Goal: Information Seeking & Learning: Get advice/opinions

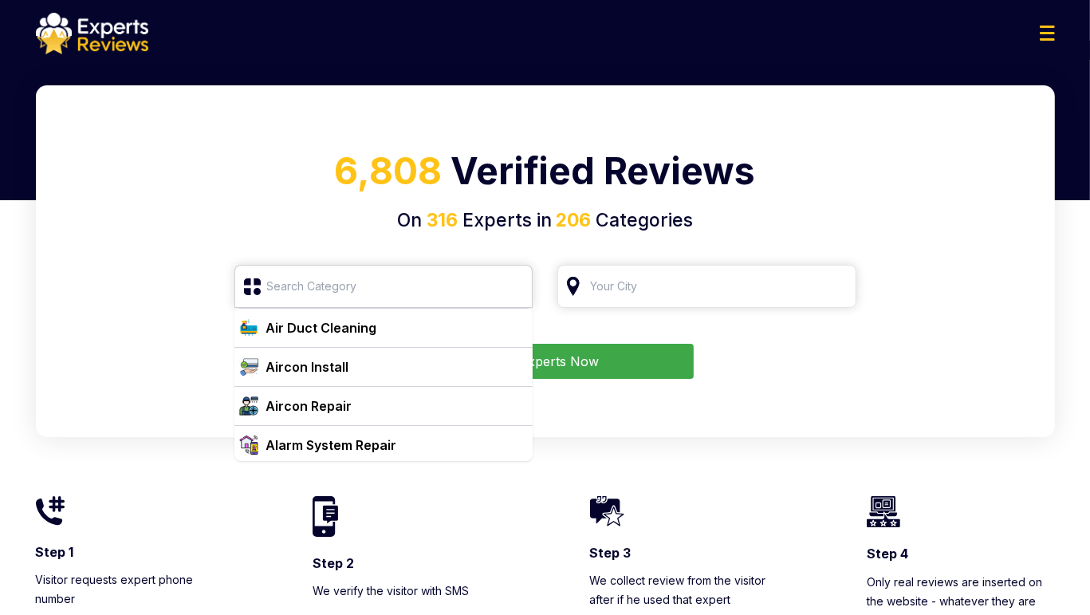
click at [315, 294] on input "search" at bounding box center [384, 286] width 299 height 43
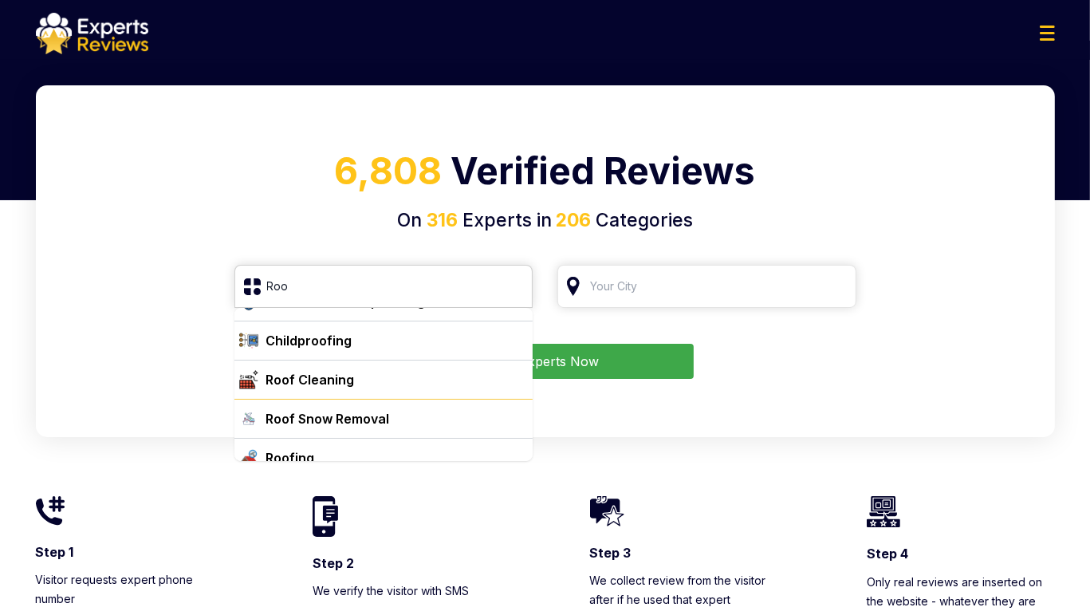
scroll to position [41, 0]
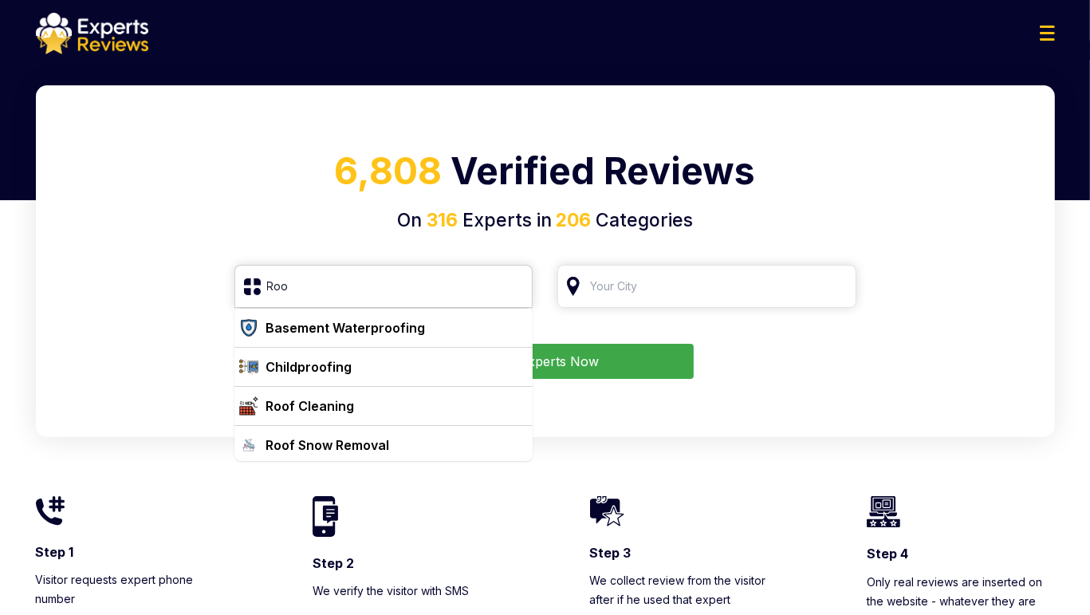
click at [364, 291] on input "Roo" at bounding box center [384, 286] width 299 height 43
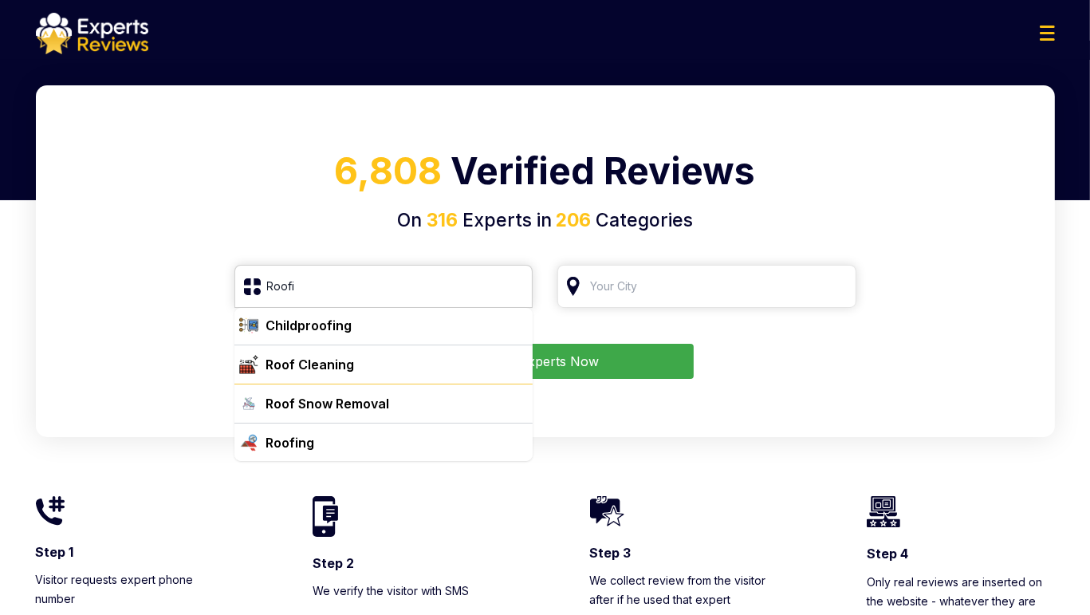
scroll to position [0, 0]
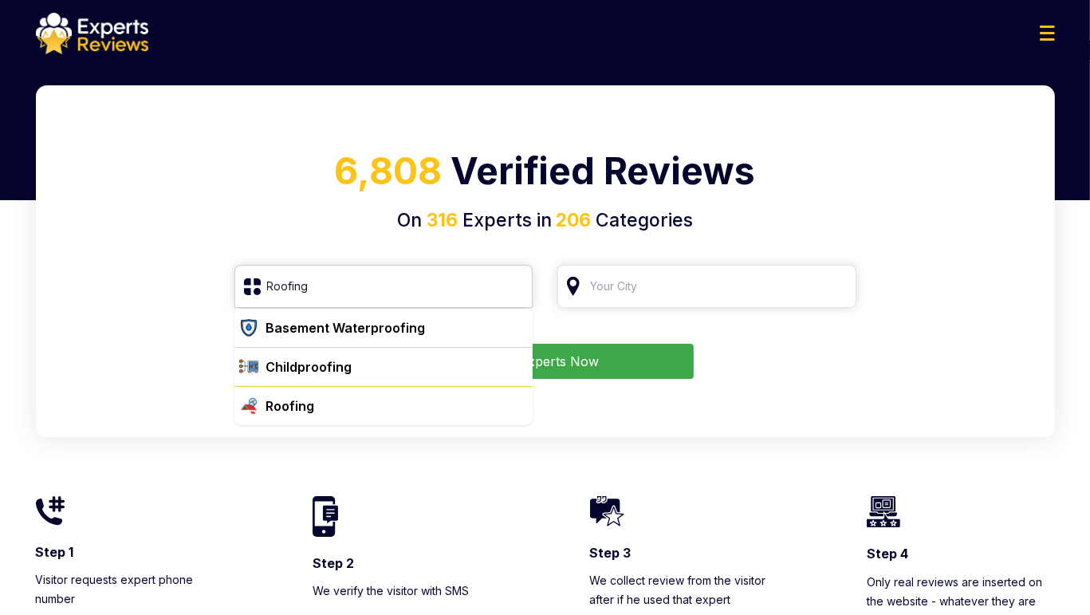
type input "Roofing"
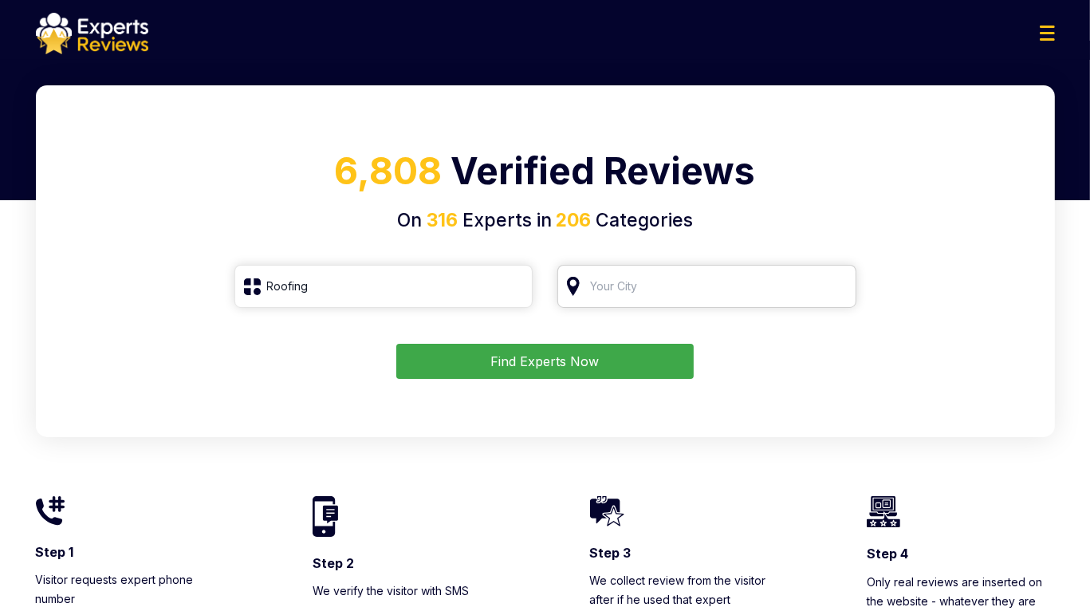
click at [686, 291] on input "search" at bounding box center [707, 286] width 299 height 43
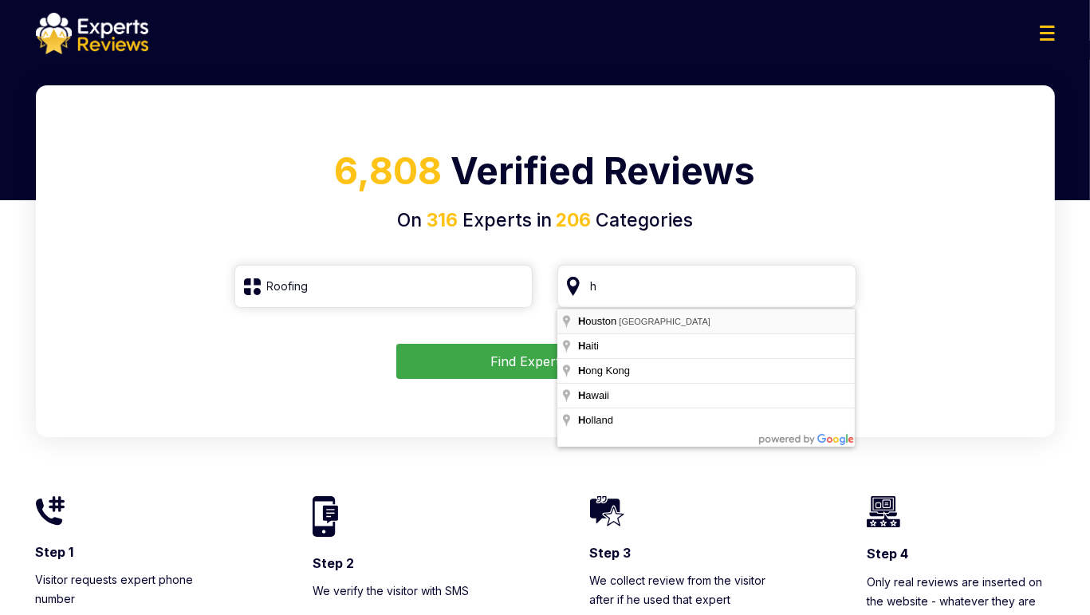
type input "[GEOGRAPHIC_DATA], [GEOGRAPHIC_DATA]"
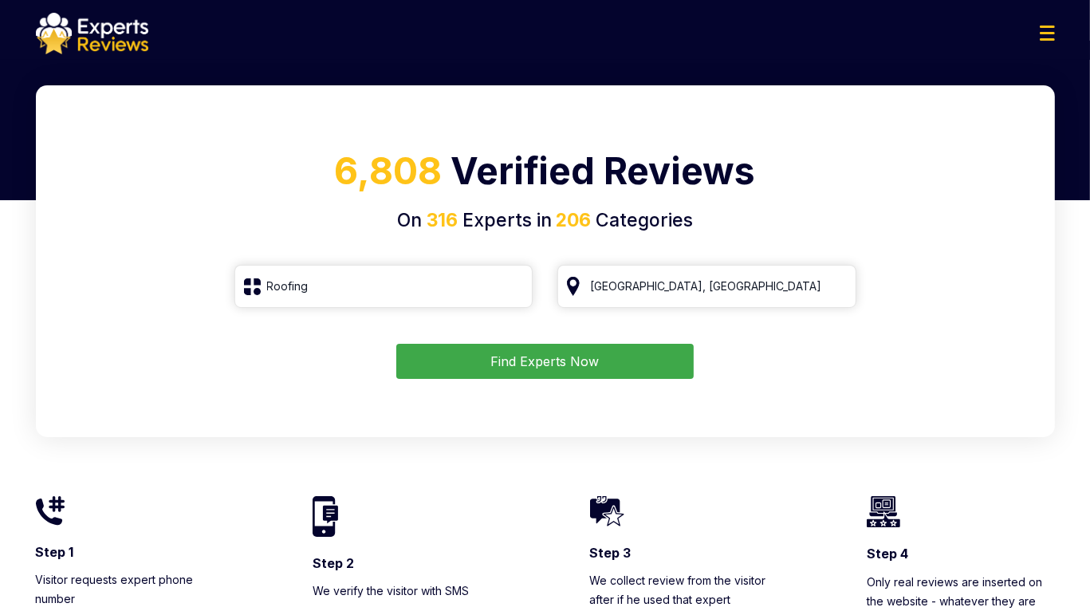
click at [609, 361] on button "Find Experts Now" at bounding box center [545, 361] width 298 height 35
click at [524, 360] on button "Find Experts Now" at bounding box center [545, 361] width 298 height 35
type input "Roofing"
